Goal: Find specific page/section: Find specific page/section

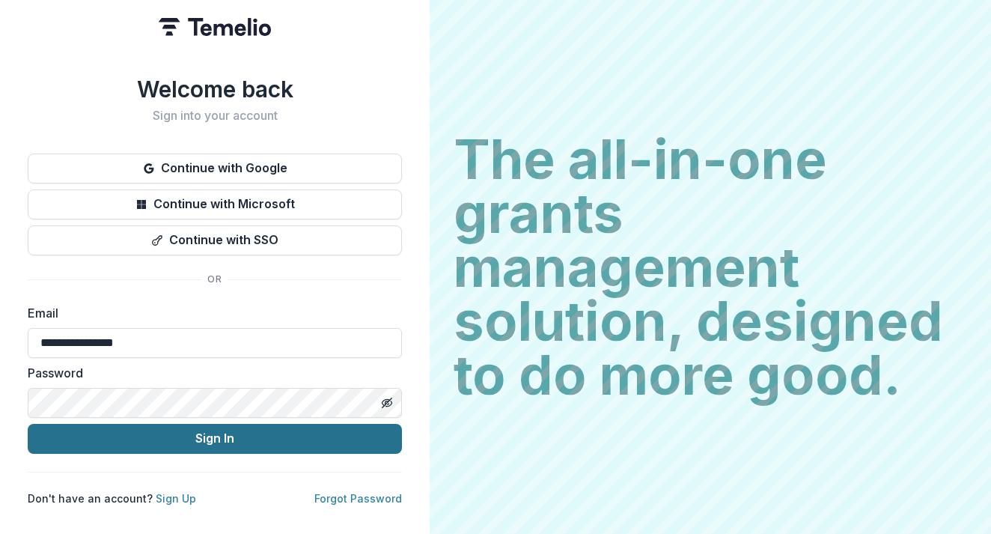
click at [282, 432] on button "Sign In" at bounding box center [215, 439] width 374 height 30
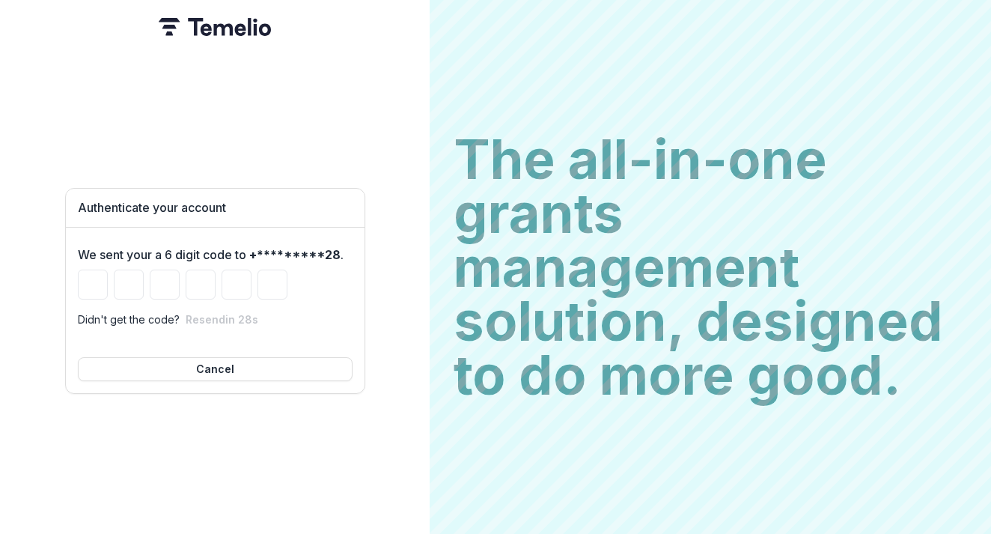
type input "*"
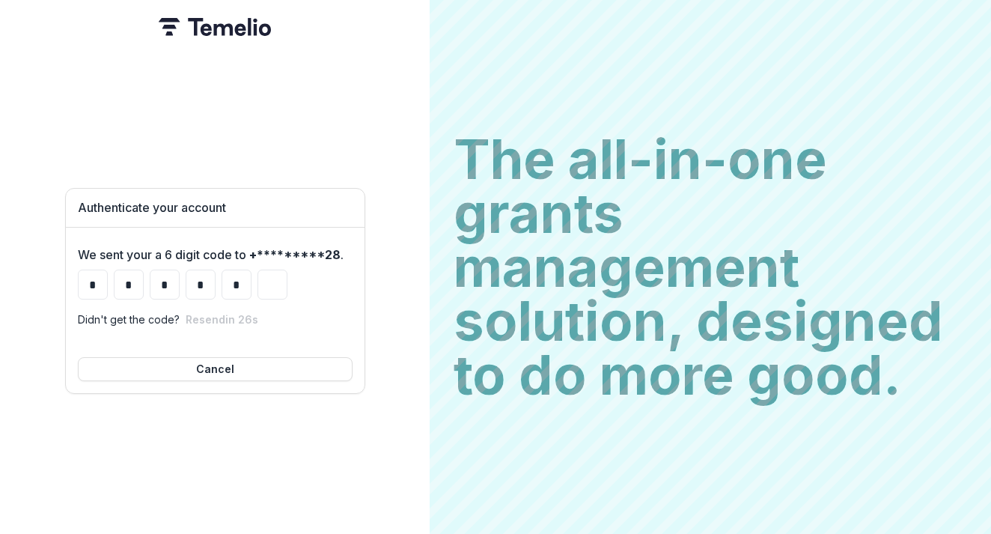
type input "*"
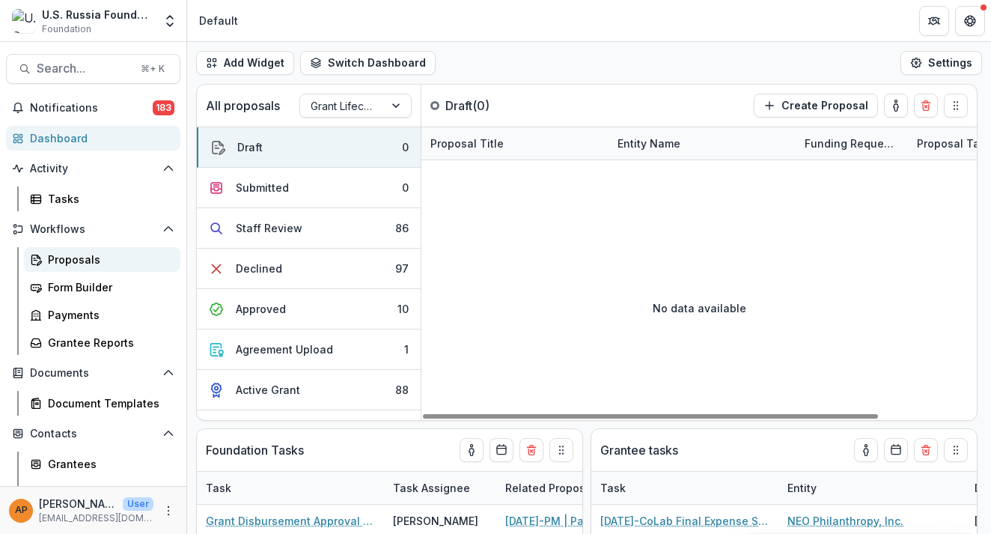
click at [85, 262] on div "Proposals" at bounding box center [108, 260] width 121 height 16
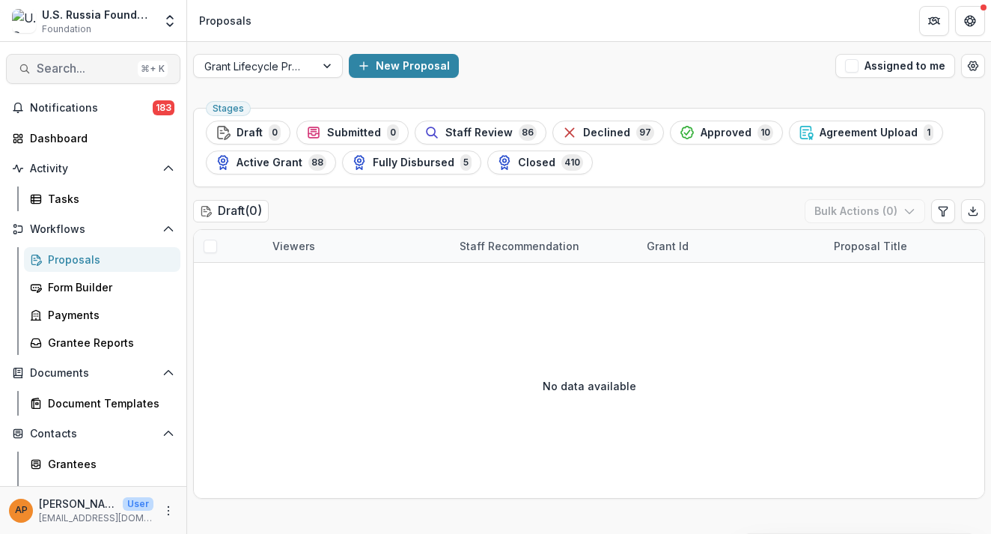
click at [87, 63] on span "Search..." at bounding box center [84, 68] width 95 height 14
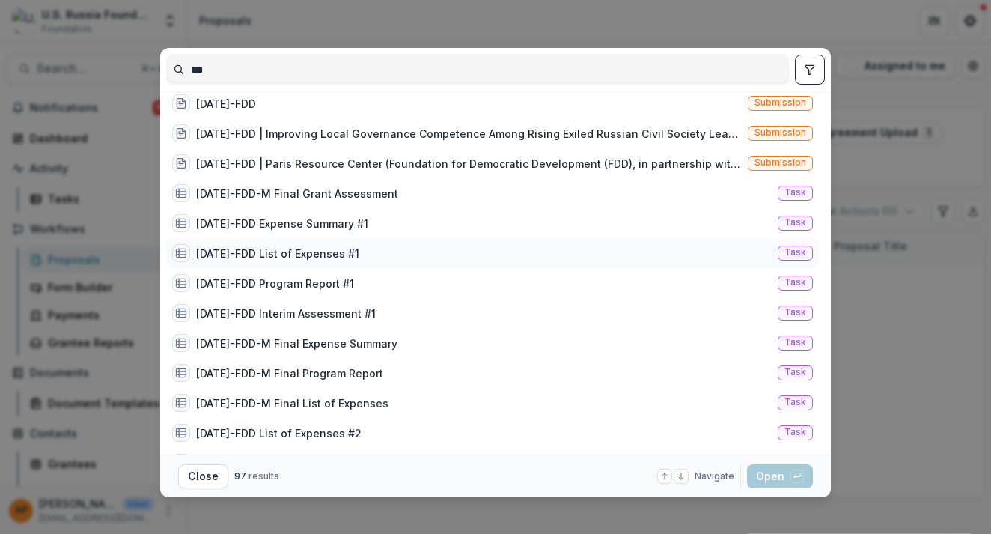
scroll to position [476, 0]
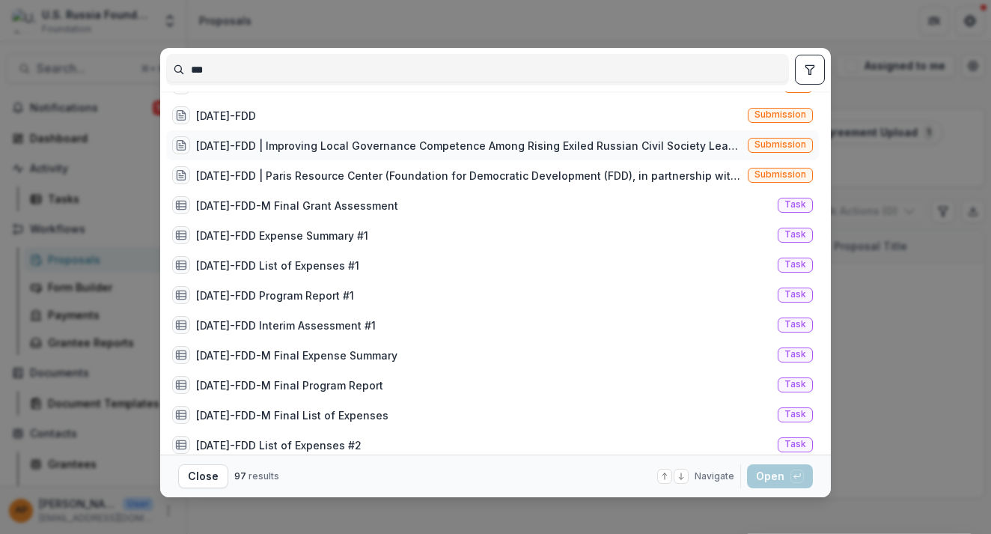
type input "***"
click at [323, 148] on div "[DATE]-FDD | Improving Local Governance Competence Among Rising Exiled Russian …" at bounding box center [469, 146] width 546 height 16
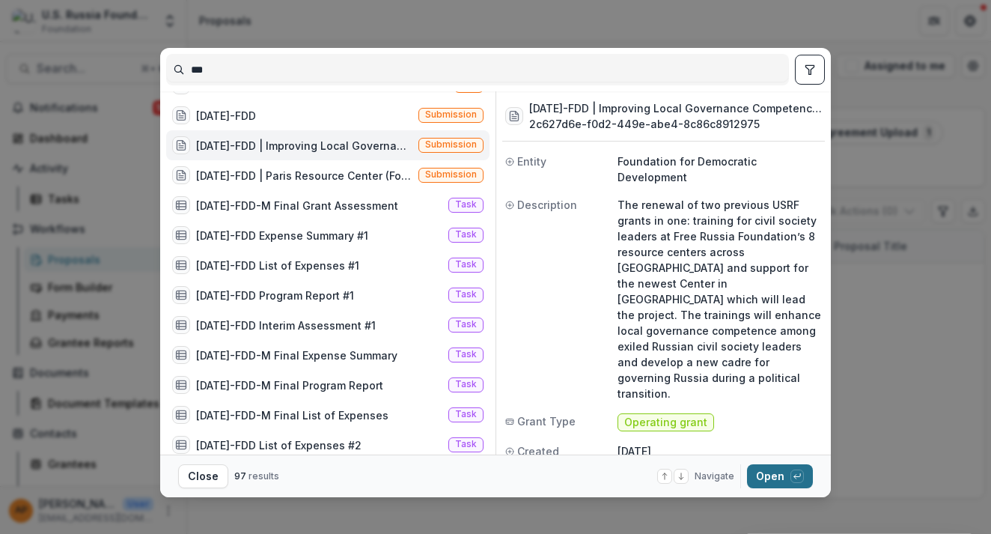
click at [774, 475] on button "Open with enter key" at bounding box center [780, 476] width 66 height 24
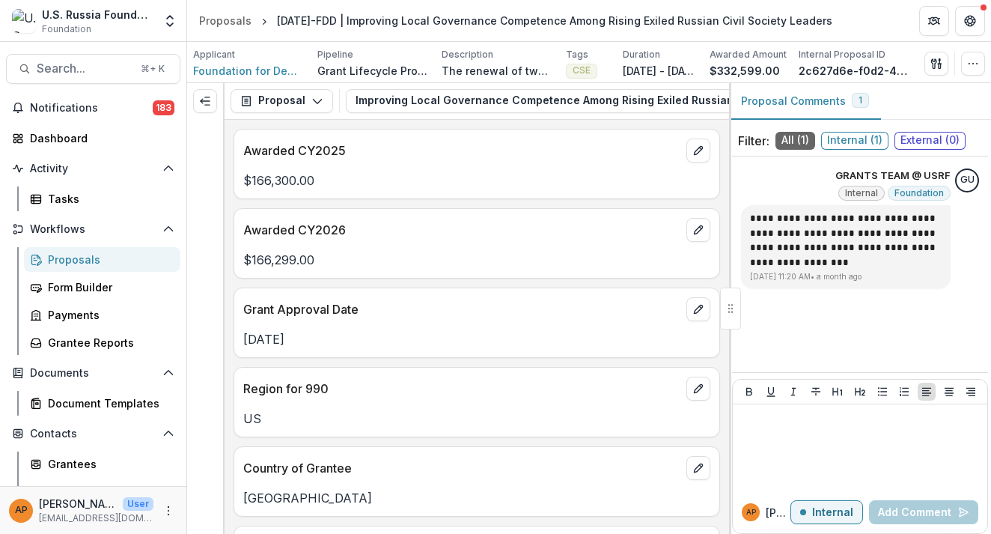
click at [652, 75] on p "[DATE] - [DATE]" at bounding box center [660, 71] width 75 height 16
click at [645, 63] on p "[DATE] - [DATE]" at bounding box center [660, 71] width 75 height 16
drag, startPoint x: 635, startPoint y: 69, endPoint x: 695, endPoint y: 77, distance: 60.5
click at [695, 77] on p "[DATE] - [DATE]" at bounding box center [660, 71] width 75 height 16
